Goal: Transaction & Acquisition: Book appointment/travel/reservation

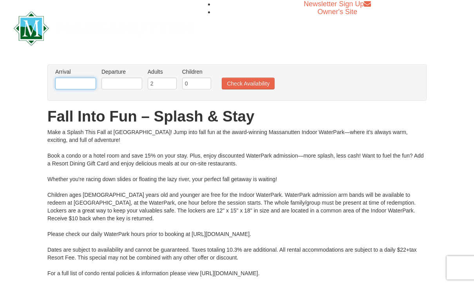
click at [74, 85] on input "text" at bounding box center [75, 84] width 41 height 12
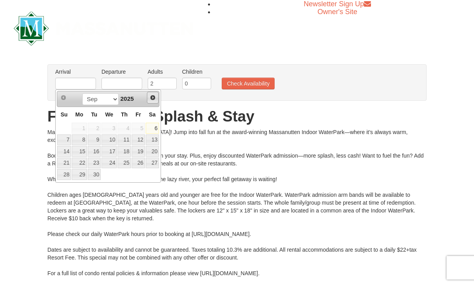
click at [152, 98] on span "Next" at bounding box center [153, 97] width 6 height 6
click at [154, 141] on link "11" at bounding box center [152, 139] width 13 height 11
type input "[DATE]"
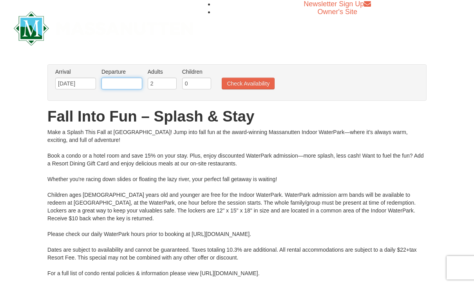
click at [129, 85] on input "text" at bounding box center [121, 84] width 41 height 12
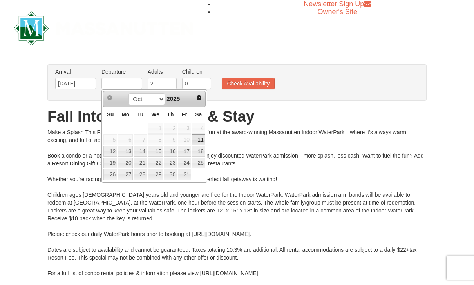
click at [125, 153] on link "13" at bounding box center [125, 151] width 15 height 11
type input "[DATE]"
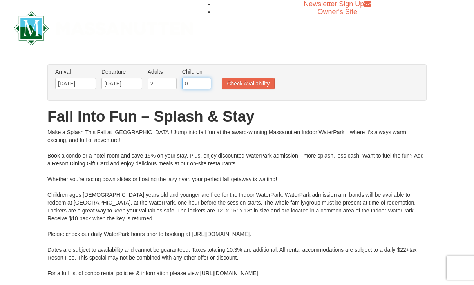
click at [190, 83] on input "0" at bounding box center [196, 84] width 29 height 12
type input "3"
click at [242, 85] on button "Check Availability" at bounding box center [248, 84] width 53 height 12
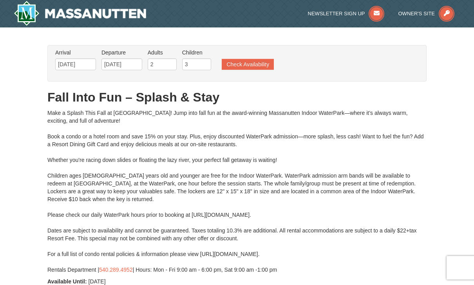
type input "[DATE]"
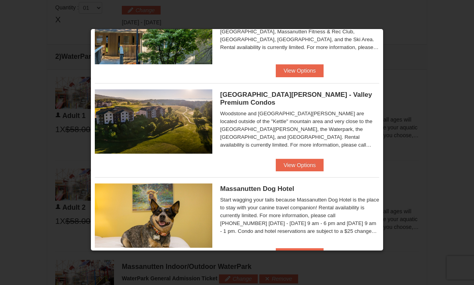
scroll to position [421, 0]
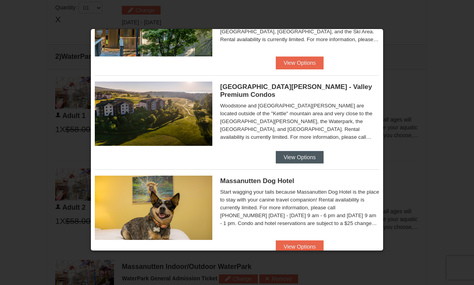
click at [299, 157] on button "View Options" at bounding box center [300, 157] width 48 height 13
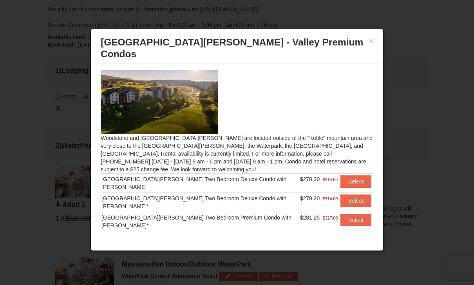
scroll to position [244, 0]
click at [363, 42] on h3 "[GEOGRAPHIC_DATA][PERSON_NAME] - Valley Premium Condos" at bounding box center [237, 47] width 272 height 23
click at [371, 45] on button "×" at bounding box center [370, 41] width 5 height 8
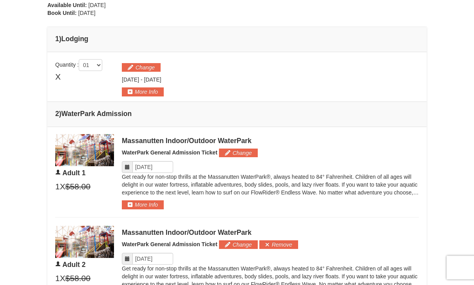
scroll to position [276, 0]
click at [130, 66] on button "Change" at bounding box center [141, 67] width 39 height 9
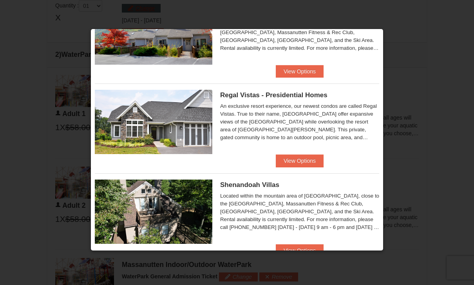
scroll to position [63, 0]
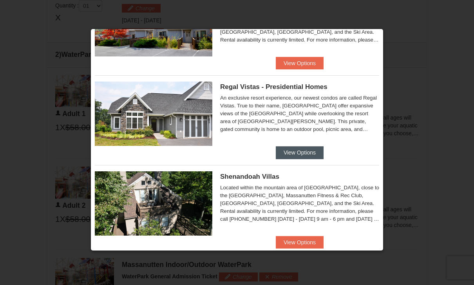
click at [289, 157] on button "View Options" at bounding box center [300, 152] width 48 height 13
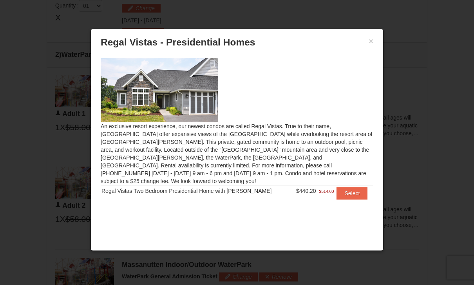
click at [365, 48] on h3 "Regal Vistas - Presidential Homes" at bounding box center [237, 42] width 272 height 12
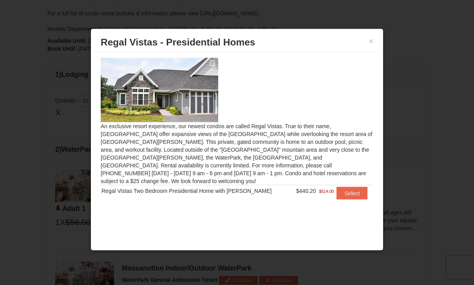
scroll to position [234, 0]
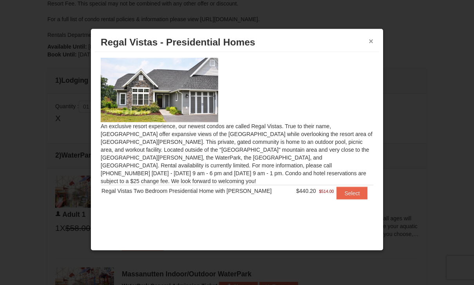
click at [372, 44] on button "×" at bounding box center [370, 41] width 5 height 8
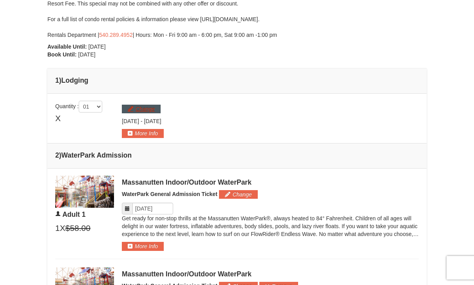
click at [133, 112] on button "Change" at bounding box center [141, 109] width 39 height 9
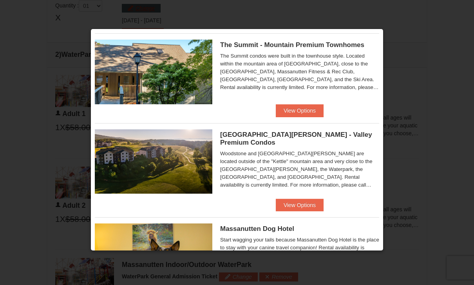
scroll to position [383, 0]
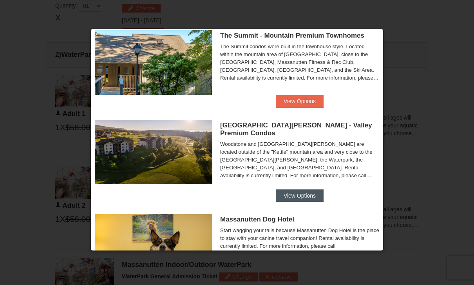
click at [298, 191] on button "View Options" at bounding box center [300, 195] width 48 height 13
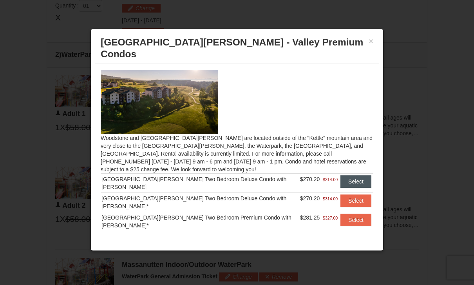
click at [347, 175] on button "Select" at bounding box center [355, 181] width 31 height 13
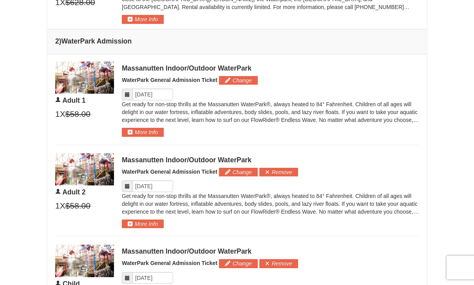
scroll to position [381, 0]
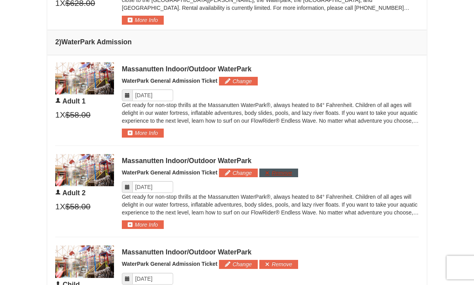
click at [274, 169] on button "Remove" at bounding box center [278, 173] width 39 height 9
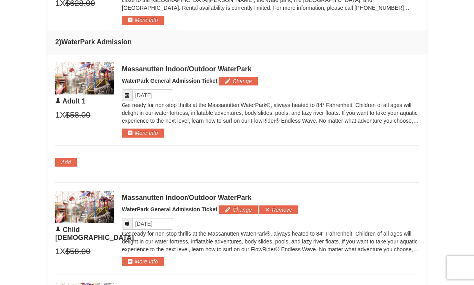
scroll to position [382, 0]
click at [275, 208] on button "Remove" at bounding box center [278, 209] width 39 height 9
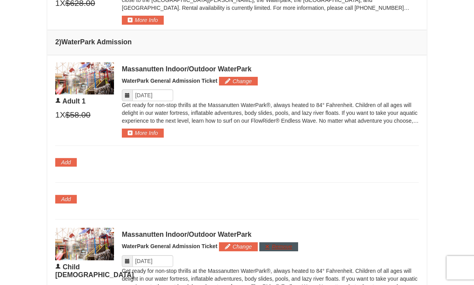
click at [268, 244] on button "Remove" at bounding box center [278, 246] width 39 height 9
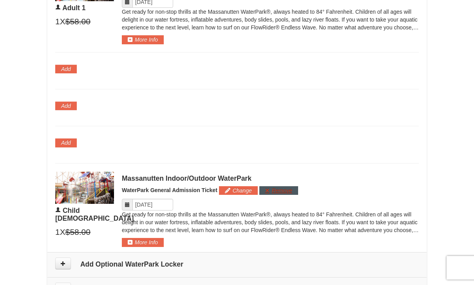
click at [268, 187] on button "Remove" at bounding box center [278, 190] width 39 height 9
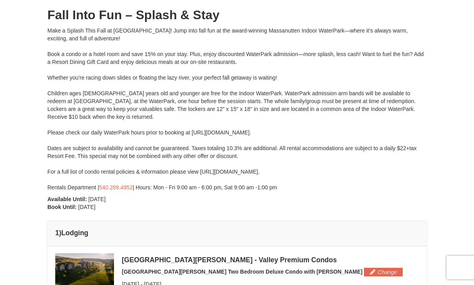
scroll to position [80, 0]
